Goal: Task Accomplishment & Management: Use online tool/utility

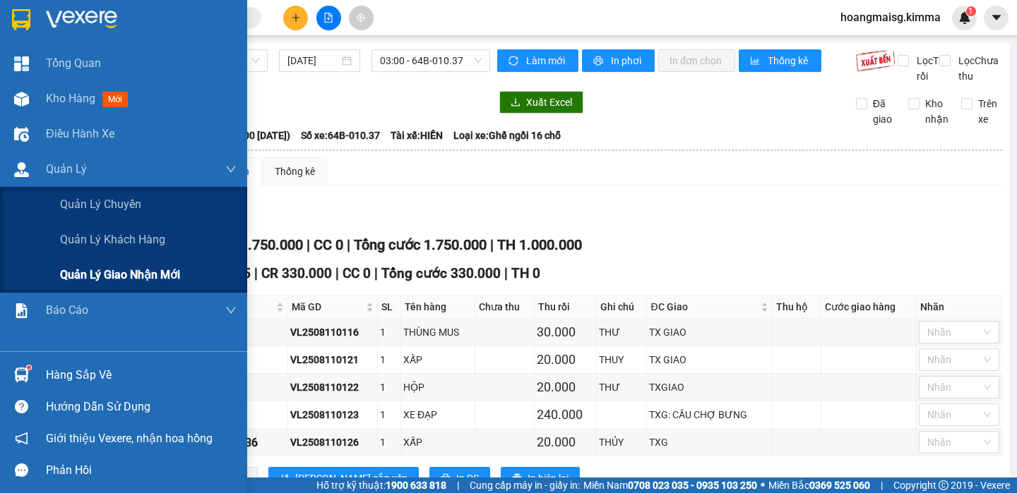
click at [132, 273] on span "Quản lý giao nhận mới" at bounding box center [120, 275] width 120 height 18
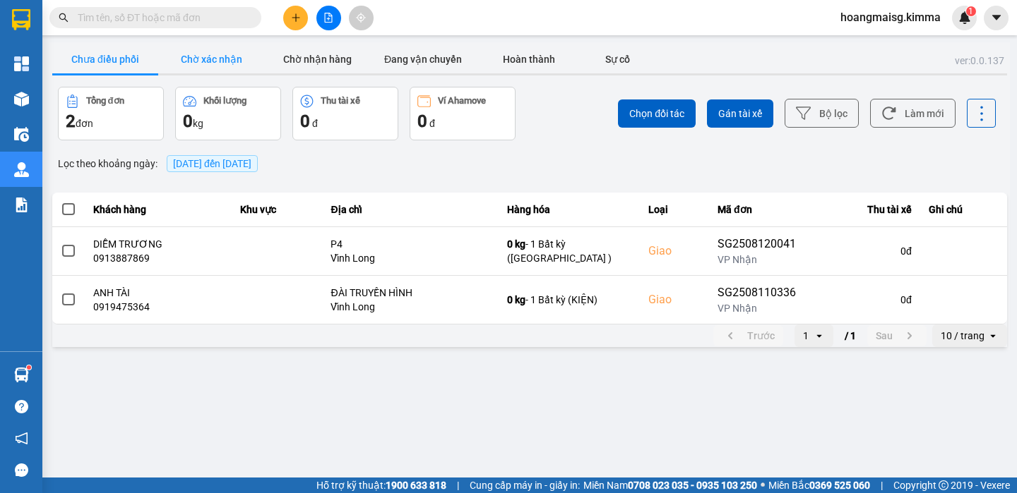
click at [246, 49] on button "Chờ xác nhận" at bounding box center [211, 59] width 106 height 28
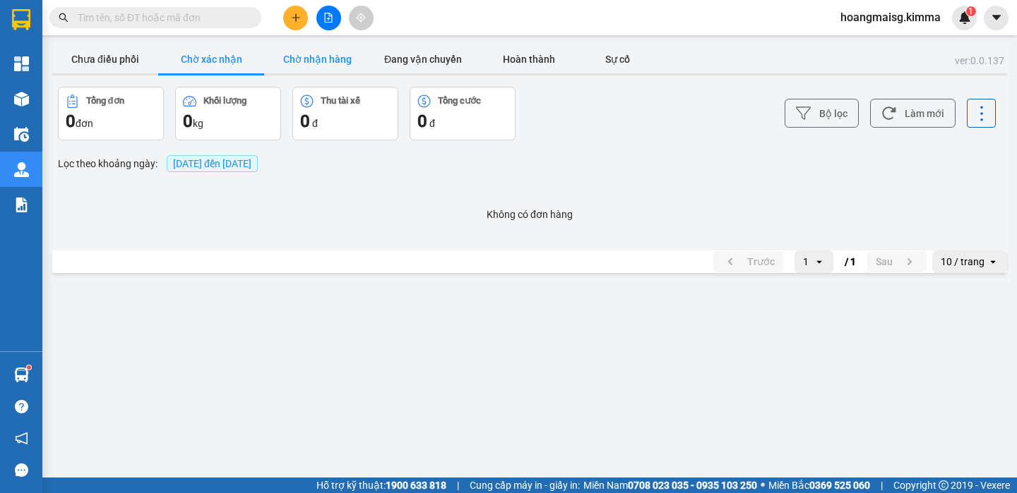
click at [333, 59] on button "Chờ nhận hàng" at bounding box center [317, 59] width 106 height 28
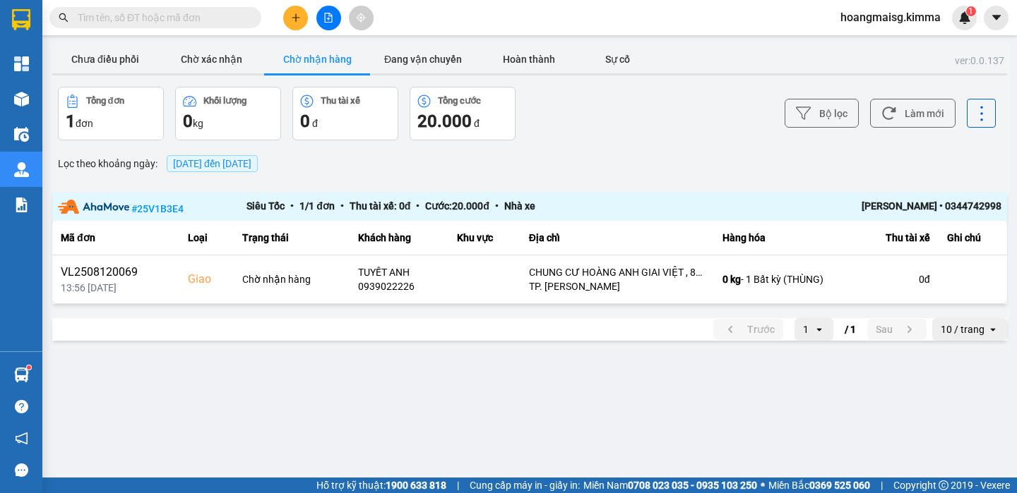
click at [658, 163] on div "Lọc theo khoảng ngày : [DATE] đến [DATE]" at bounding box center [529, 164] width 954 height 24
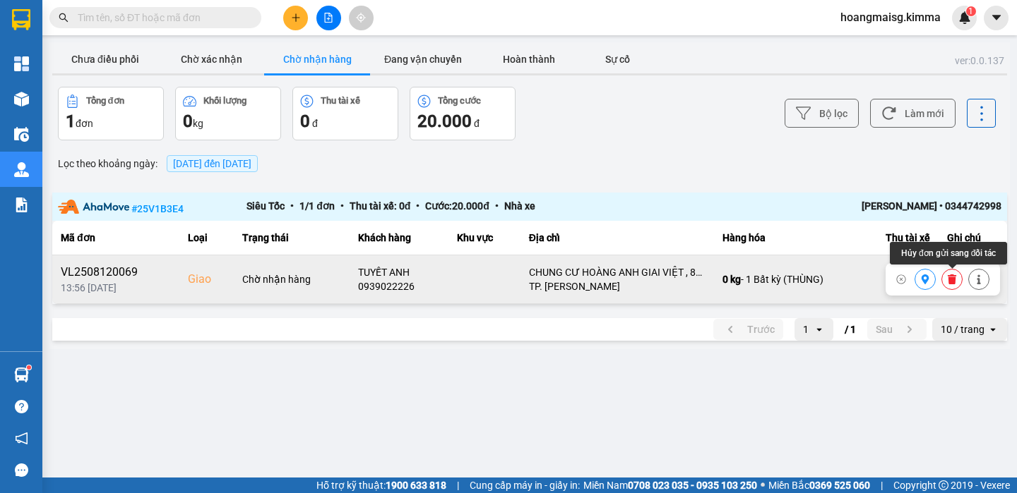
click at [953, 280] on icon at bounding box center [951, 280] width 8 height 10
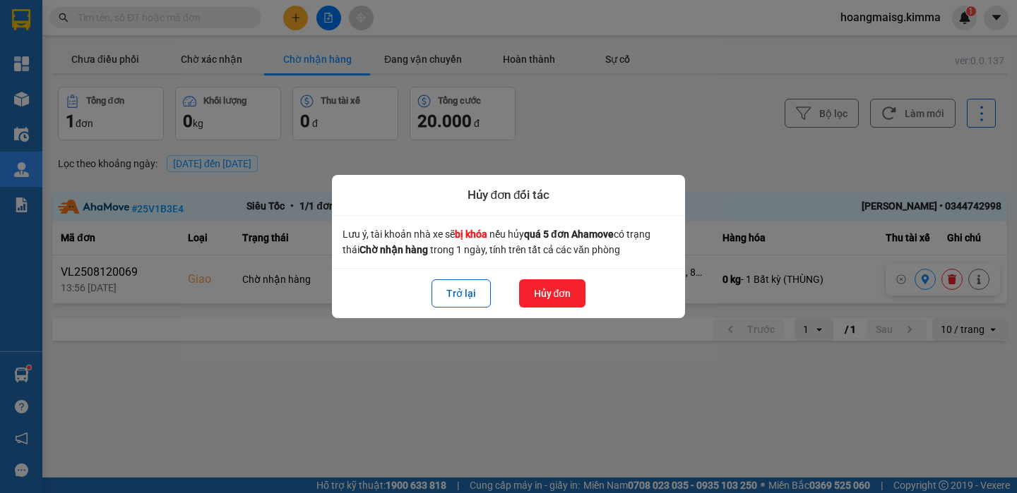
drag, startPoint x: 559, startPoint y: 291, endPoint x: 526, endPoint y: 266, distance: 41.4
click at [552, 283] on button "Hủy đơn" at bounding box center [552, 294] width 67 height 28
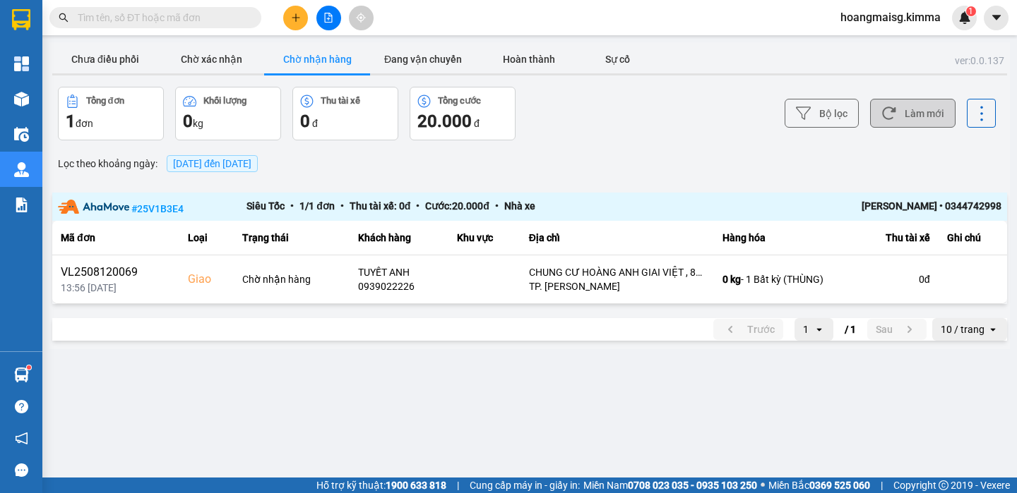
drag, startPoint x: 935, startPoint y: 105, endPoint x: 930, endPoint y: 114, distance: 10.4
click at [935, 108] on button "Làm mới" at bounding box center [912, 113] width 85 height 29
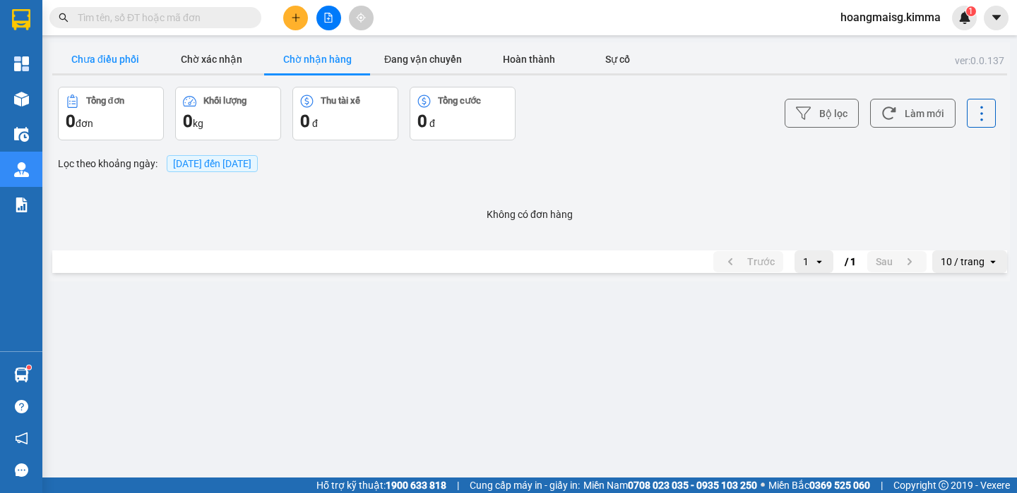
drag, startPoint x: 128, startPoint y: 68, endPoint x: 127, endPoint y: 57, distance: 10.6
click at [127, 64] on button "Chưa điều phối" at bounding box center [105, 59] width 106 height 28
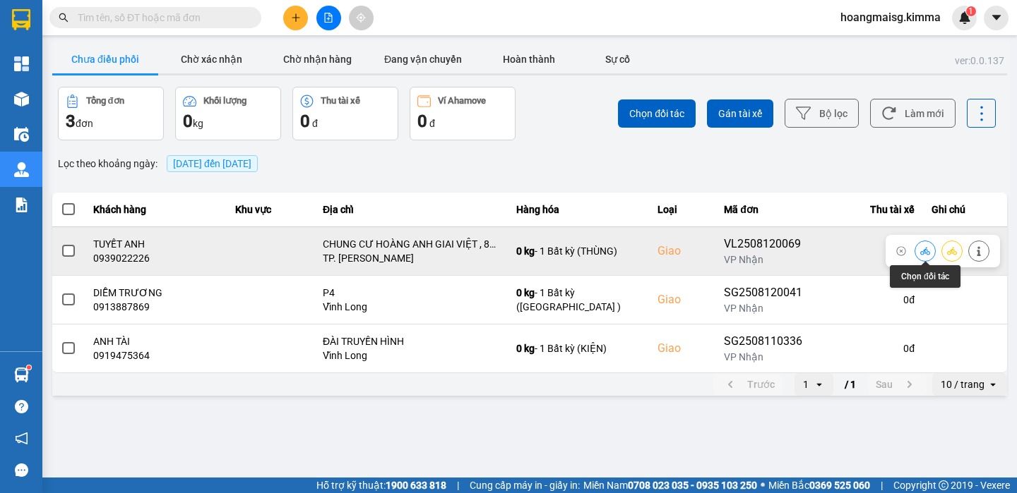
click at [925, 251] on icon at bounding box center [925, 251] width 10 height 10
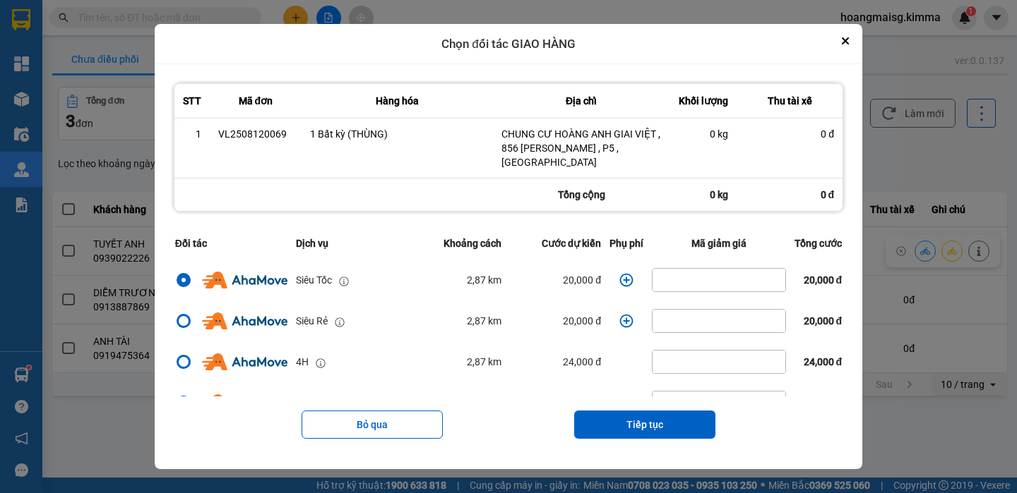
click at [620, 274] on icon "dialog" at bounding box center [626, 280] width 13 height 13
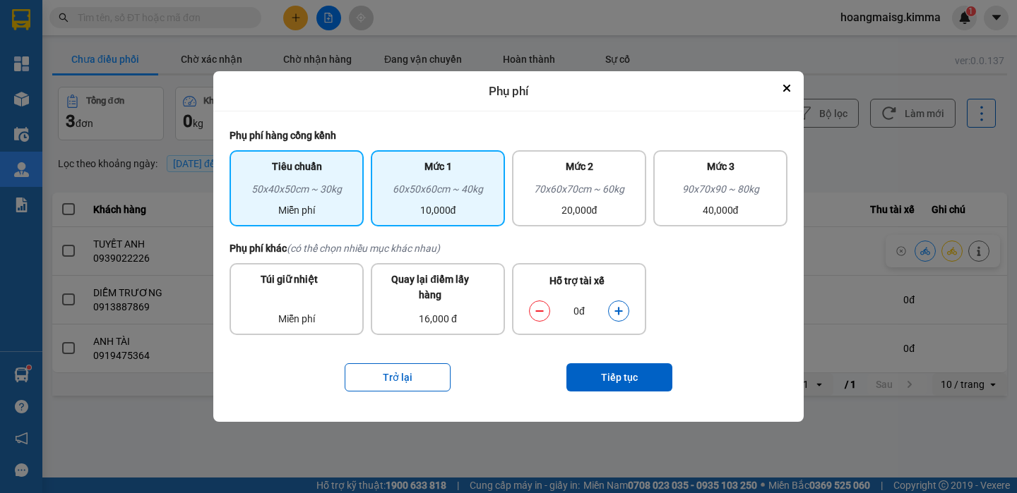
click at [456, 188] on div "60x50x60cm ~ 40kg" at bounding box center [437, 191] width 117 height 21
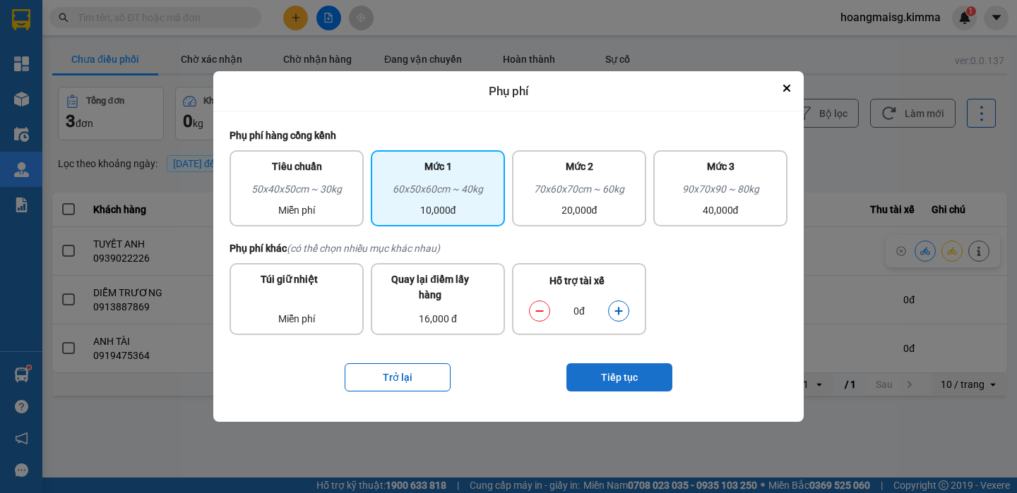
click at [632, 386] on button "Tiếp tục" at bounding box center [619, 378] width 106 height 28
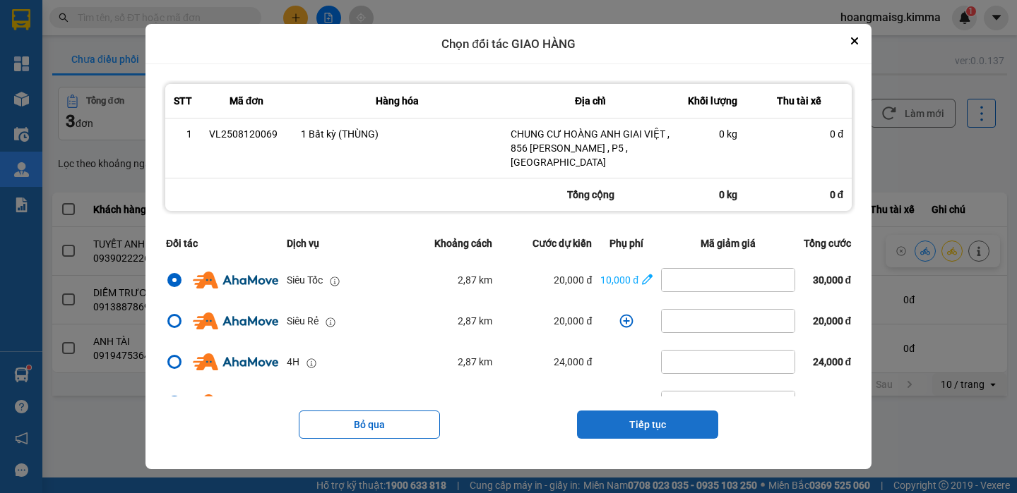
click at [660, 416] on button "Tiếp tục" at bounding box center [647, 425] width 141 height 28
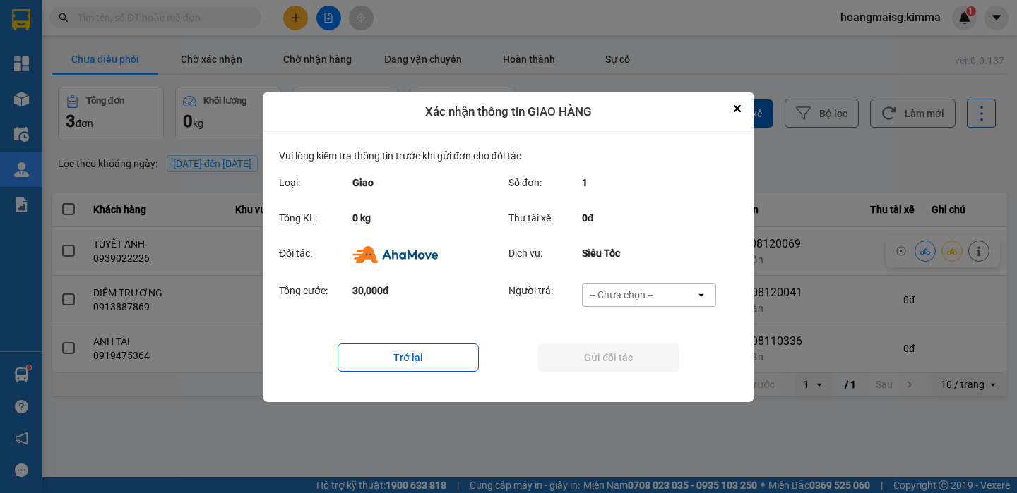
drag, startPoint x: 653, startPoint y: 291, endPoint x: 652, endPoint y: 301, distance: 9.9
click at [654, 293] on div "-- Chưa chọn --" at bounding box center [638, 295] width 113 height 23
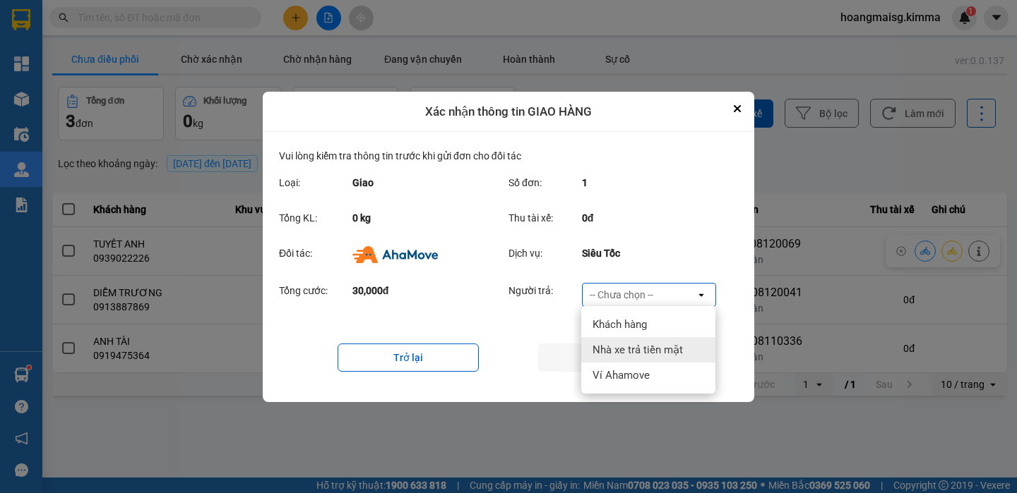
click at [651, 346] on span "Nhà xe trả tiền mặt" at bounding box center [637, 350] width 90 height 14
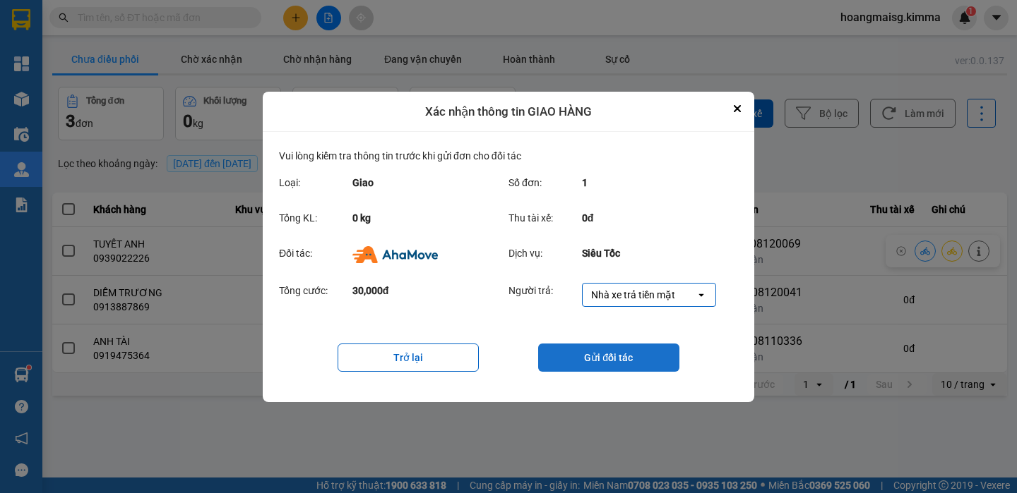
click at [633, 361] on button "Gửi đối tác" at bounding box center [608, 358] width 141 height 28
